Goal: Find specific page/section: Find specific page/section

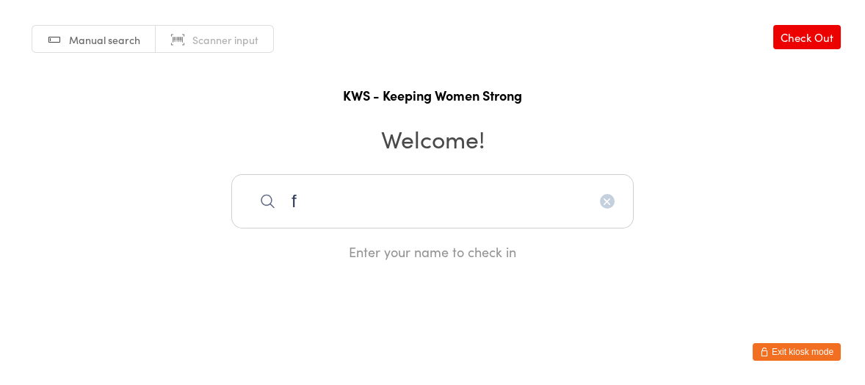
type input "f"
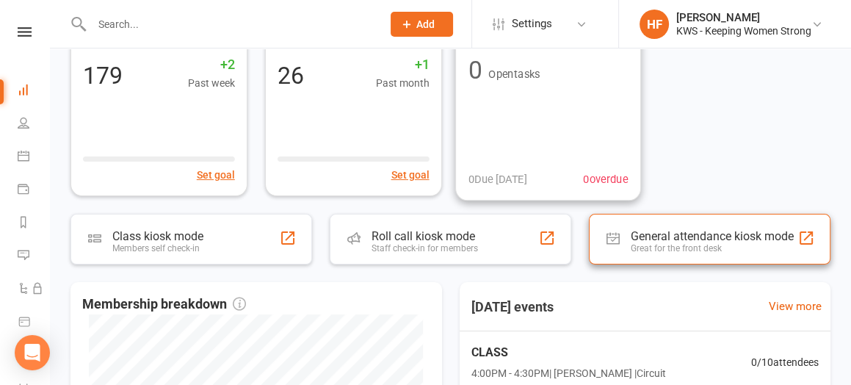
scroll to position [184, 0]
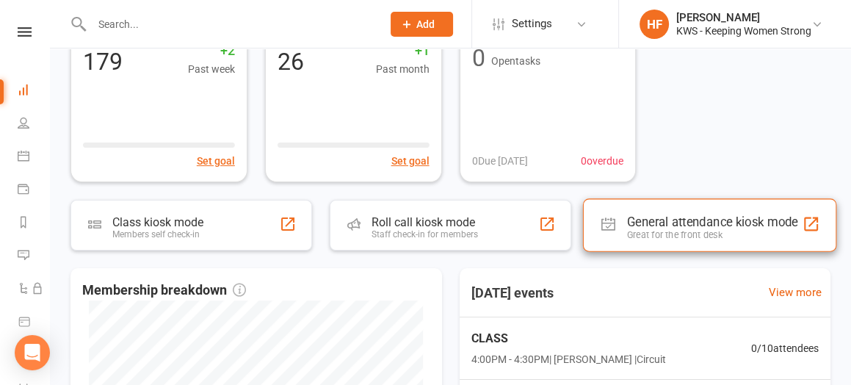
click at [669, 224] on div "General attendance kiosk mode" at bounding box center [712, 221] width 171 height 15
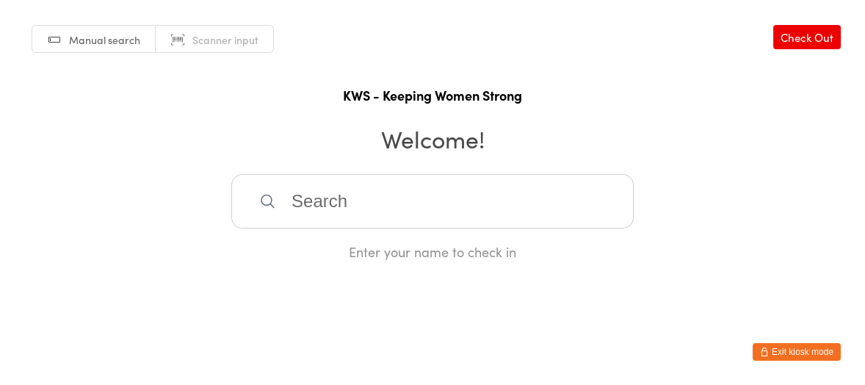
click at [369, 204] on input "search" at bounding box center [432, 201] width 402 height 54
